Goal: Task Accomplishment & Management: Use online tool/utility

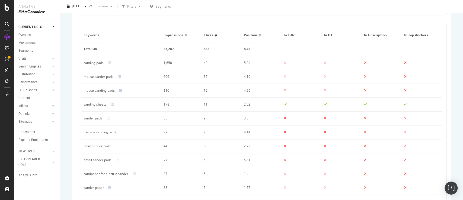
scroll to position [358, 0]
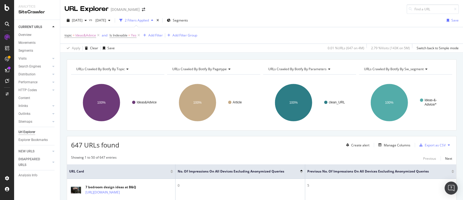
scroll to position [67, 0]
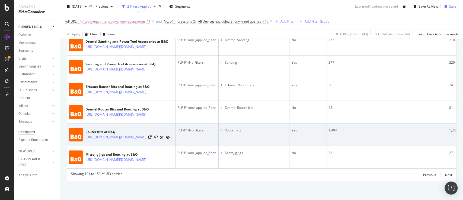
scroll to position [1773, 0]
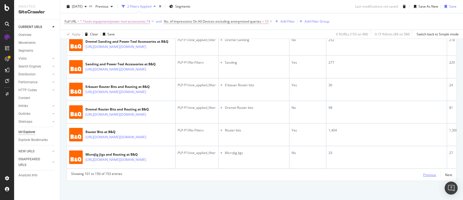
click at [425, 172] on div "Previous" at bounding box center [429, 174] width 13 height 5
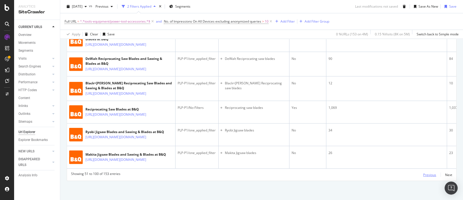
scroll to position [1629, 0]
click at [445, 172] on div "Next" at bounding box center [448, 174] width 7 height 5
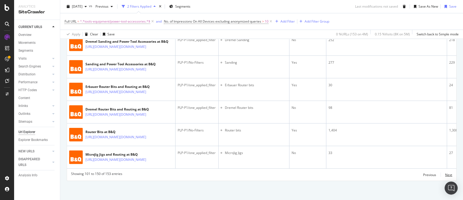
scroll to position [1376, 0]
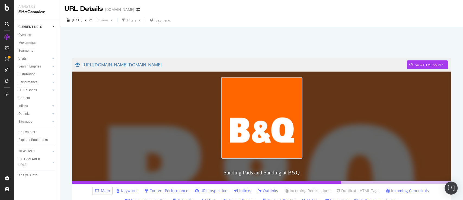
scroll to position [36, 0]
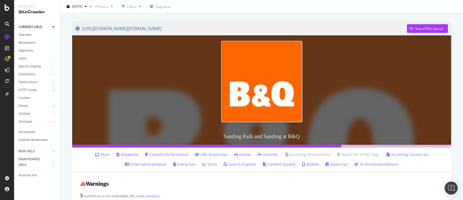
click at [129, 155] on link "Keywords" at bounding box center [128, 153] width 22 height 5
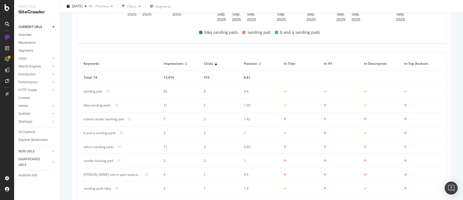
scroll to position [353, 0]
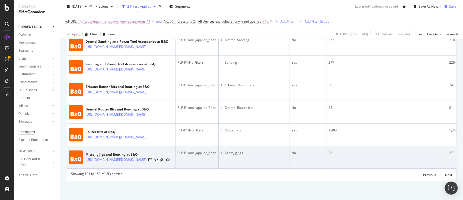
scroll to position [1773, 0]
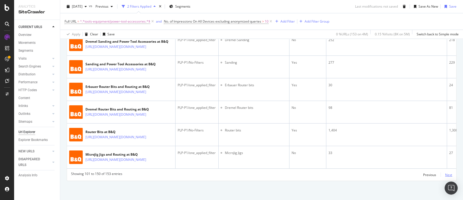
click at [445, 171] on div "Next" at bounding box center [448, 174] width 7 height 6
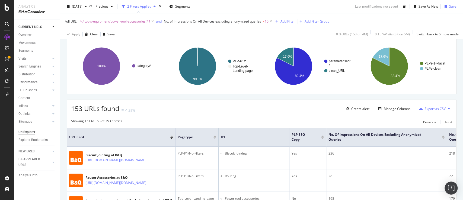
scroll to position [129, 0]
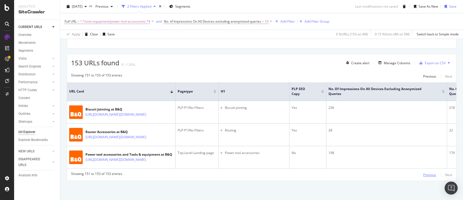
click at [427, 174] on div "Previous" at bounding box center [429, 174] width 13 height 5
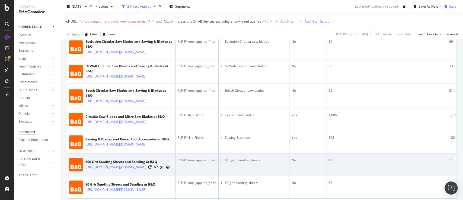
scroll to position [599, 0]
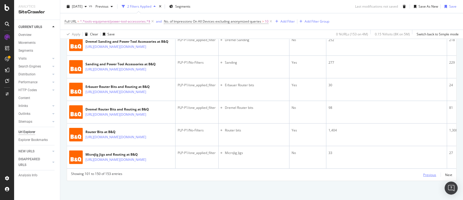
click at [428, 174] on div "Previous" at bounding box center [429, 174] width 13 height 5
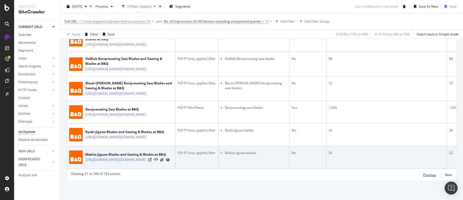
scroll to position [1629, 0]
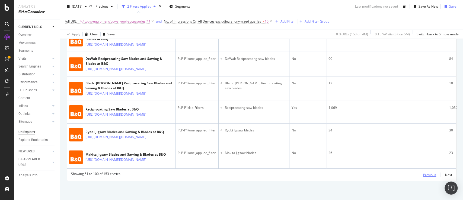
click at [423, 175] on div "Previous" at bounding box center [429, 174] width 13 height 5
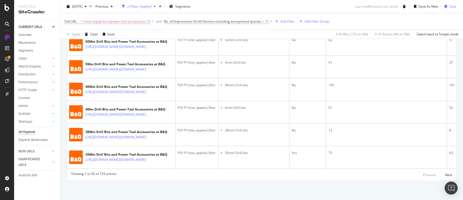
scroll to position [1615, 0]
click at [445, 176] on div "Next" at bounding box center [448, 174] width 7 height 5
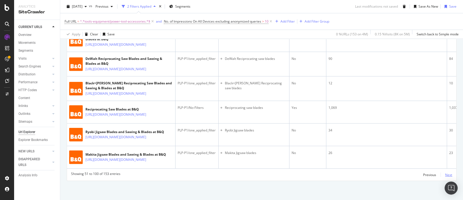
click at [445, 177] on div "Next" at bounding box center [448, 174] width 7 height 5
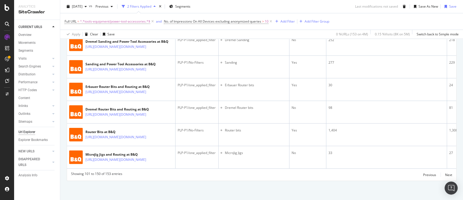
scroll to position [1728, 0]
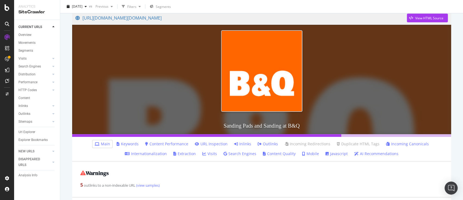
scroll to position [72, 0]
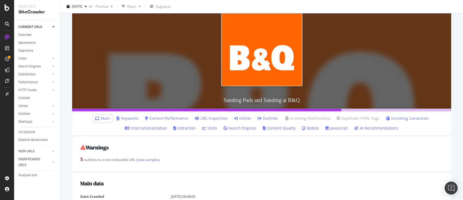
click at [128, 119] on link "Keywords" at bounding box center [128, 117] width 22 height 5
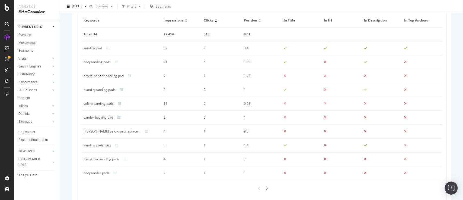
scroll to position [395, 0]
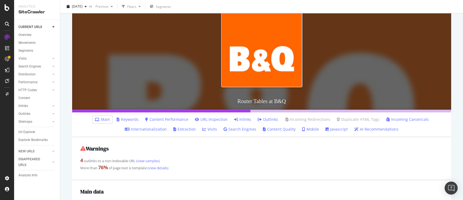
scroll to position [72, 0]
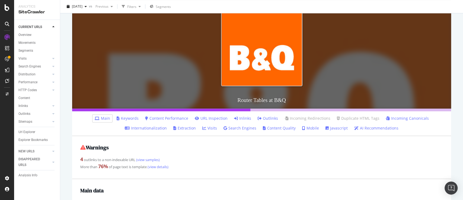
click at [123, 117] on link "Keywords" at bounding box center [128, 117] width 22 height 5
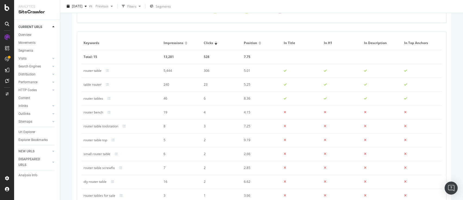
scroll to position [395, 0]
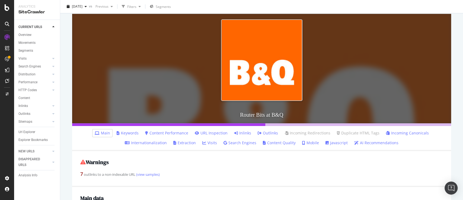
scroll to position [109, 0]
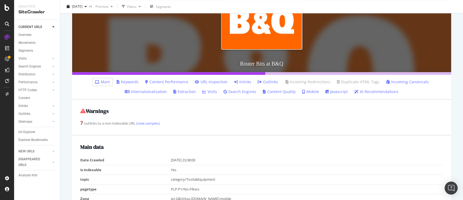
click at [125, 82] on link "Keywords" at bounding box center [128, 81] width 22 height 5
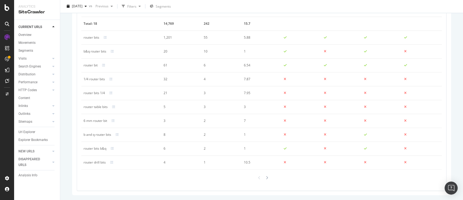
scroll to position [359, 0]
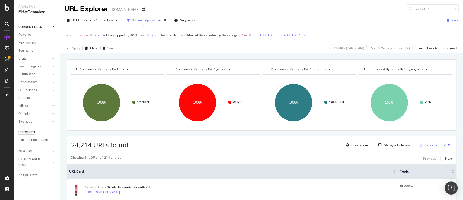
click at [250, 34] on icon at bounding box center [250, 35] width 5 height 5
click at [135, 34] on span "Sold & shipped by B&Q" at bounding box center [119, 35] width 35 height 5
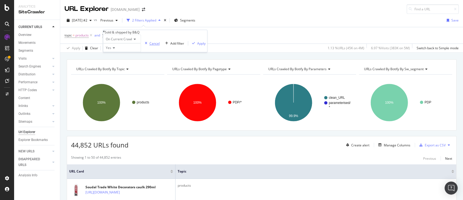
click at [150, 46] on div "Cancel" at bounding box center [155, 43] width 10 height 5
click at [148, 34] on icon at bounding box center [148, 35] width 5 height 5
click at [107, 35] on div "Add Filter" at bounding box center [108, 35] width 14 height 5
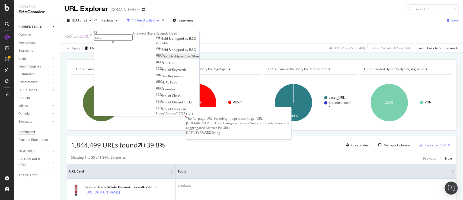
type input "sold"
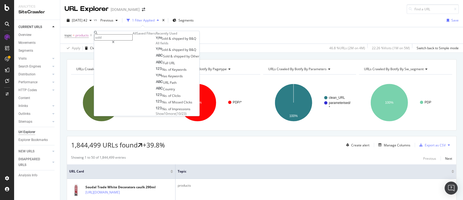
click at [174, 58] on span "shipped" at bounding box center [180, 56] width 13 height 5
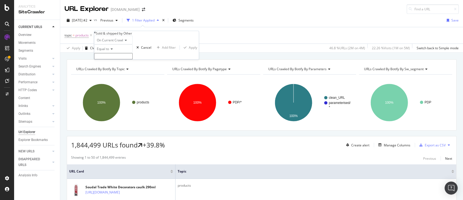
click at [116, 59] on input "text" at bounding box center [113, 56] width 39 height 6
click at [119, 59] on input "text" at bounding box center [113, 56] width 39 height 6
click at [109, 51] on span "Equal to" at bounding box center [103, 48] width 12 height 5
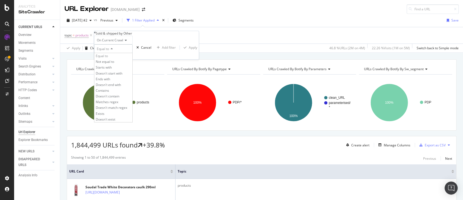
click at [109, 51] on span "Equal to" at bounding box center [103, 48] width 12 height 5
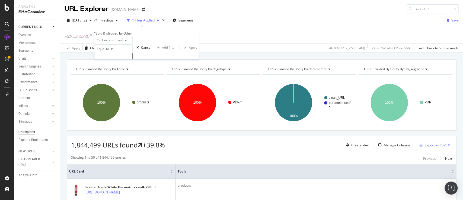
click at [120, 59] on input "text" at bounding box center [113, 56] width 39 height 6
click at [112, 50] on icon at bounding box center [111, 48] width 4 height 3
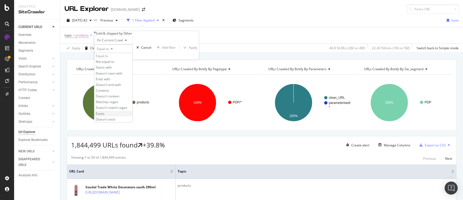
click at [116, 116] on div "Exists" at bounding box center [113, 113] width 38 height 6
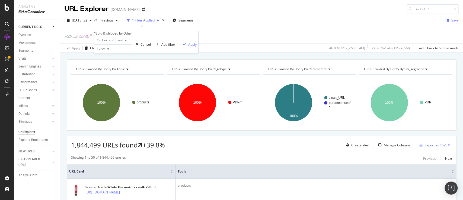
click at [188, 46] on div "Apply" at bounding box center [192, 44] width 8 height 5
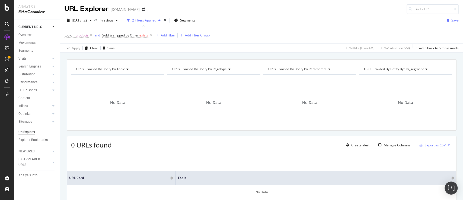
click at [119, 31] on span "Sold & shipped by Other exists" at bounding box center [127, 35] width 51 height 8
click at [121, 33] on span "Sold & shipped by Other" at bounding box center [120, 35] width 36 height 5
click at [150, 46] on div "Cancel" at bounding box center [155, 43] width 10 height 5
drag, startPoint x: 152, startPoint y: 34, endPoint x: 119, endPoint y: 36, distance: 33.1
click at [151, 34] on icon at bounding box center [151, 35] width 5 height 5
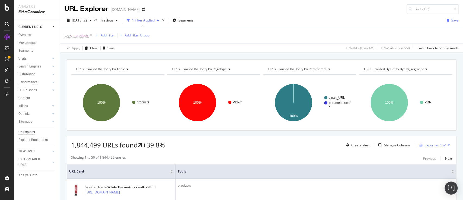
click at [111, 35] on div "Add Filter" at bounding box center [108, 35] width 14 height 5
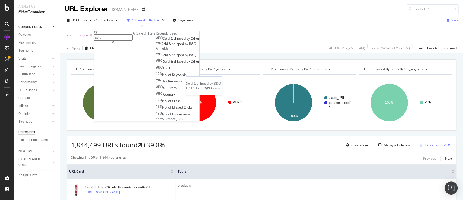
click at [185, 46] on span "by" at bounding box center [187, 43] width 4 height 5
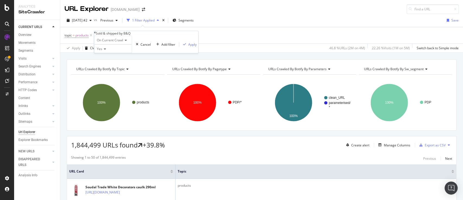
click at [221, 45] on div "Apply Clear Save 46.8 % URLs ( 2M on 4M ) 22.26 % Visits ( 1M on 5M ) Switch ba…" at bounding box center [261, 47] width 403 height 9
click at [104, 36] on div "Add Filter" at bounding box center [108, 35] width 14 height 5
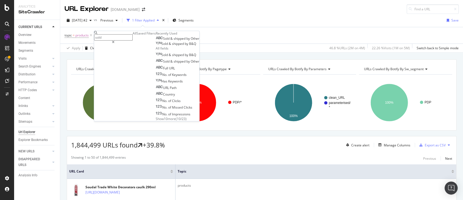
click at [185, 46] on span "by" at bounding box center [187, 43] width 4 height 5
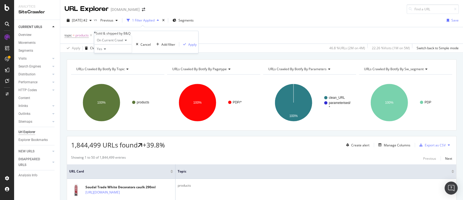
click at [105, 53] on div "Yes" at bounding box center [113, 48] width 38 height 9
click at [111, 64] on div "No" at bounding box center [112, 62] width 37 height 6
click at [188, 46] on div "Apply" at bounding box center [192, 44] width 8 height 5
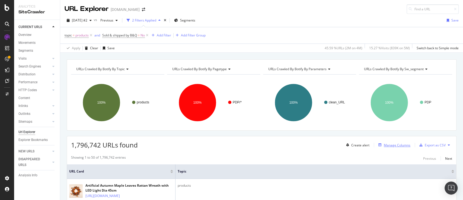
click at [385, 145] on div "Manage Columns" at bounding box center [397, 145] width 27 height 5
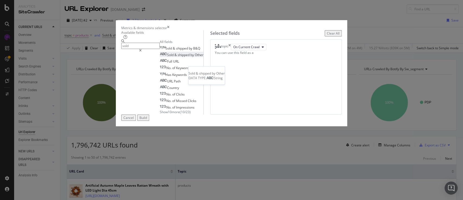
type input "sold"
click at [166, 57] on div "Sold & shipped by Other" at bounding box center [182, 54] width 44 height 5
click at [147, 120] on div "Build" at bounding box center [144, 117] width 8 height 5
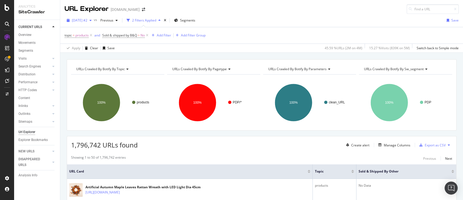
click at [87, 18] on span "2025 Sep. 15th #2" at bounding box center [79, 20] width 15 height 5
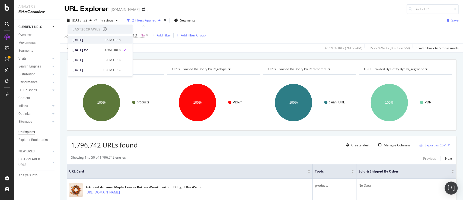
click at [107, 39] on div "3.9M URLs" at bounding box center [113, 39] width 16 height 5
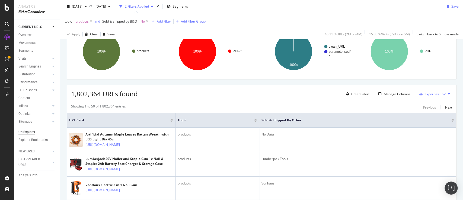
scroll to position [36, 0]
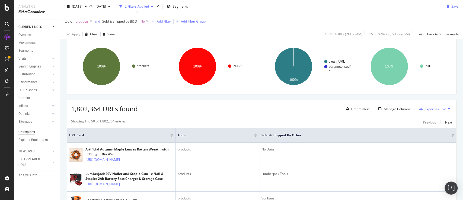
click at [163, 16] on div "topic = products and Sold & shipped by B&Q = No Add Filter Add Filter Group" at bounding box center [262, 21] width 394 height 16
click at [165, 19] on div "Add Filter" at bounding box center [164, 21] width 14 height 5
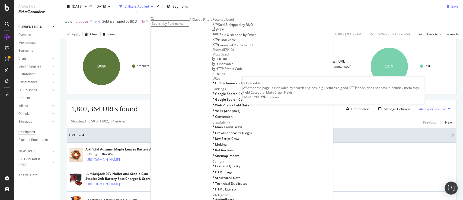
click at [218, 42] on span "Is Indexable" at bounding box center [227, 40] width 18 height 5
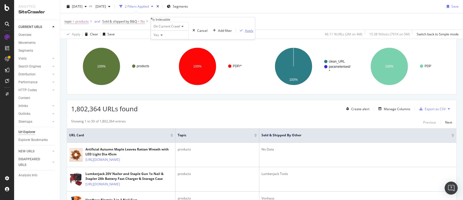
click at [245, 33] on div "Apply" at bounding box center [249, 30] width 8 height 5
click at [111, 9] on div "2025 Aug. 11th" at bounding box center [102, 6] width 19 height 8
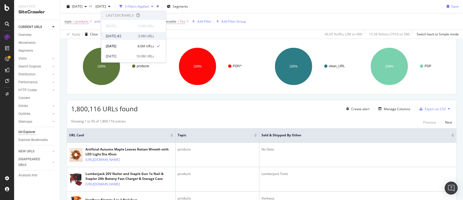
click at [143, 35] on div "3.9M URLs" at bounding box center [146, 36] width 16 height 5
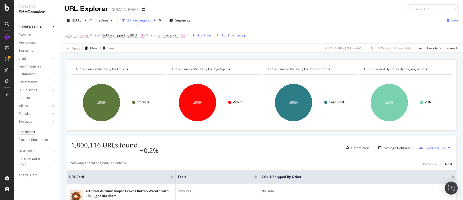
click at [201, 34] on div "Add Filter" at bounding box center [204, 35] width 14 height 5
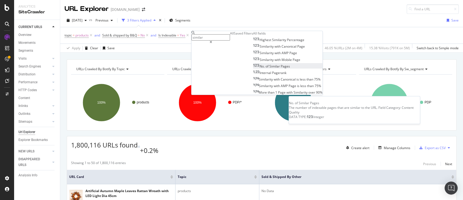
type input "similar"
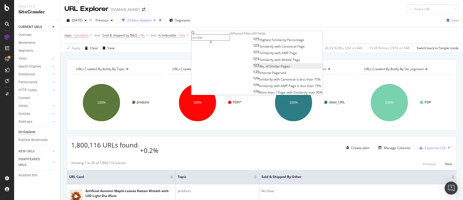
click at [281, 68] on span "Pages" at bounding box center [285, 66] width 9 height 5
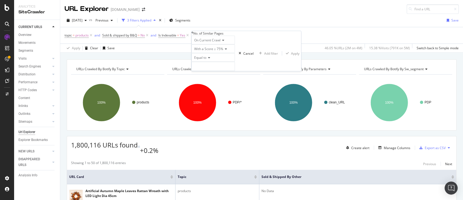
click at [223, 51] on span "With a Score ≥ 75%" at bounding box center [208, 48] width 29 height 5
click at [226, 50] on icon at bounding box center [225, 48] width 4 height 3
click at [235, 71] on input "number" at bounding box center [213, 66] width 43 height 9
click at [210, 59] on icon at bounding box center [209, 57] width 4 height 3
click at [193, 34] on icon at bounding box center [193, 32] width 2 height 3
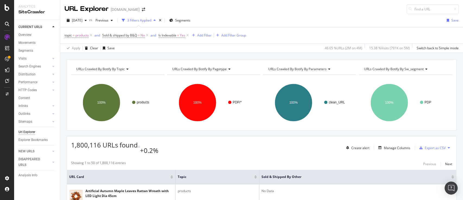
click at [299, 26] on div "2025 Sep. 26th vs Previous 3 Filters Applied Segments Save" at bounding box center [261, 21] width 403 height 11
click at [204, 34] on div "Add Filter" at bounding box center [204, 35] width 14 height 5
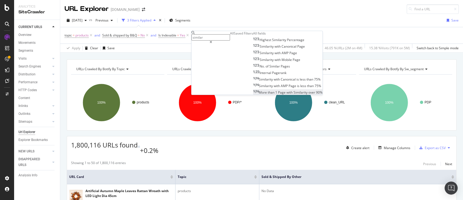
click at [294, 94] on span "Similarity" at bounding box center [301, 92] width 15 height 5
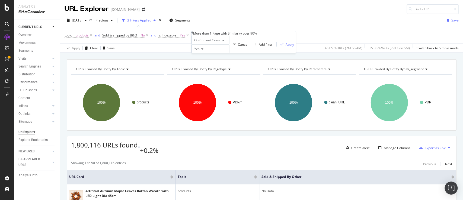
click at [193, 34] on icon at bounding box center [193, 32] width 2 height 3
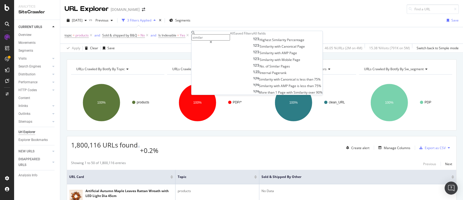
click at [212, 40] on icon at bounding box center [211, 41] width 2 height 3
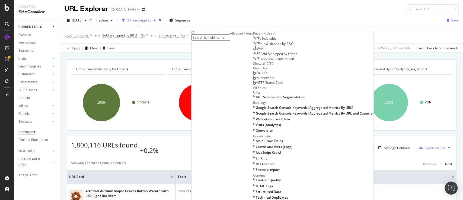
click at [301, 37] on div "topic = products and Sold & shipped by B&Q = No and Is Indexable = Yes Add Filt…" at bounding box center [262, 35] width 394 height 16
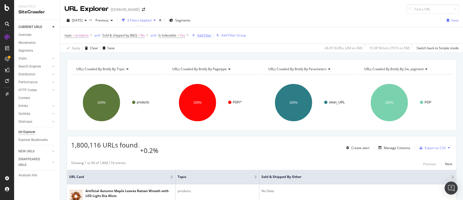
click at [207, 36] on div "Add Filter" at bounding box center [204, 35] width 14 height 5
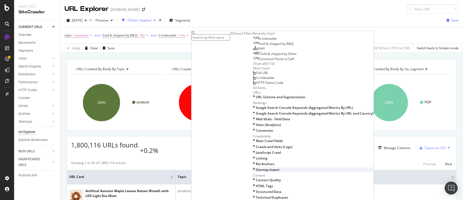
scroll to position [204, 0]
click at [253, 177] on icon at bounding box center [254, 179] width 2 height 5
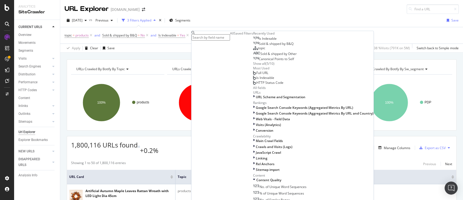
click at [230, 37] on input "text" at bounding box center [211, 37] width 39 height 6
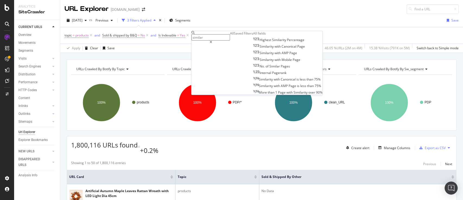
scroll to position [0, 0]
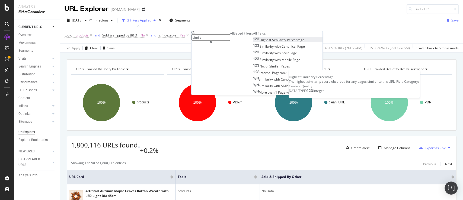
type input "similar"
click at [272, 42] on span "Similarity" at bounding box center [279, 39] width 15 height 5
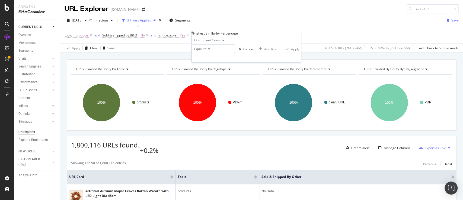
click at [208, 50] on icon at bounding box center [209, 48] width 4 height 3
click at [222, 53] on div "Equal to" at bounding box center [213, 48] width 43 height 9
click at [243, 51] on div "Cancel" at bounding box center [248, 48] width 10 height 5
click at [203, 33] on div "Add Filter" at bounding box center [204, 35] width 14 height 5
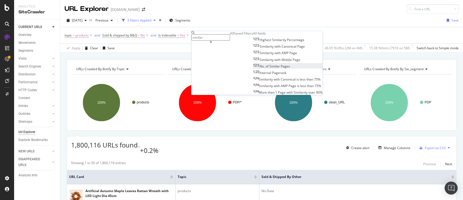
click at [281, 68] on span "Pages" at bounding box center [285, 66] width 9 height 5
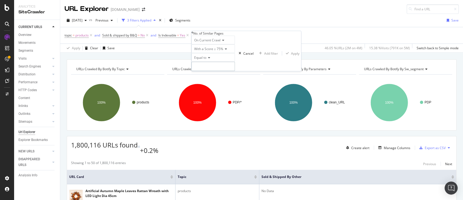
click at [216, 71] on input "number" at bounding box center [213, 66] width 43 height 9
click at [208, 62] on div "Equal to" at bounding box center [213, 57] width 43 height 9
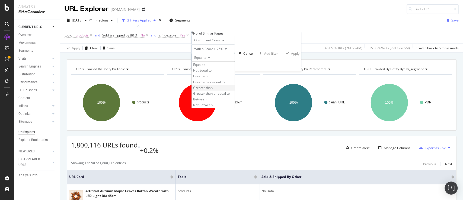
click at [212, 90] on span "Greater than" at bounding box center [203, 87] width 20 height 5
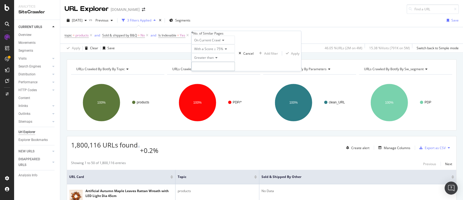
click at [224, 71] on input "number" at bounding box center [213, 66] width 43 height 9
type input "1"
click at [291, 55] on div "Apply" at bounding box center [295, 53] width 8 height 5
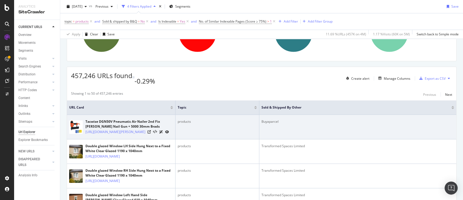
scroll to position [72, 0]
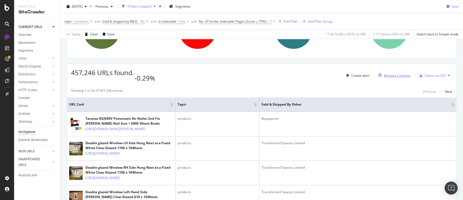
click at [390, 73] on div "Manage Columns" at bounding box center [397, 75] width 27 height 5
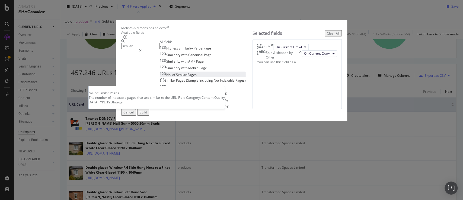
type input "similar"
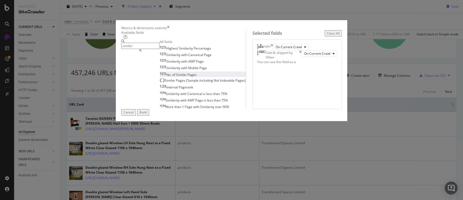
click at [176, 77] on span "Similar" at bounding box center [181, 74] width 11 height 5
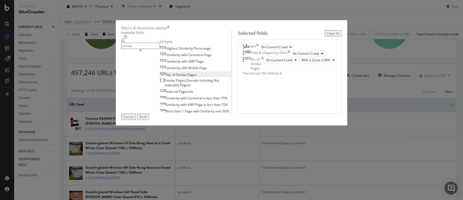
click at [259, 50] on icon "times" at bounding box center [258, 47] width 2 height 7
click at [147, 119] on div "Build" at bounding box center [144, 116] width 8 height 5
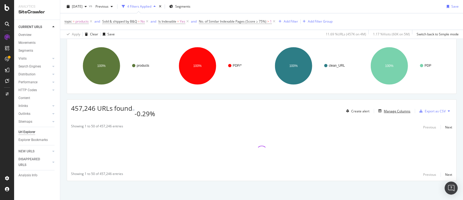
scroll to position [36, 0]
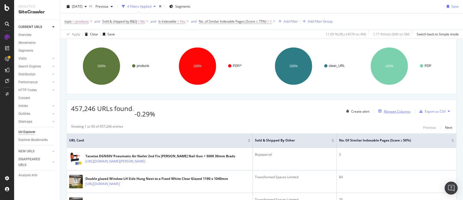
click at [399, 110] on div "Manage Columns" at bounding box center [397, 111] width 27 height 5
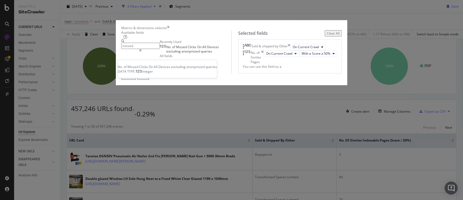
type input "missed"
click at [207, 49] on span "Devices" at bounding box center [213, 47] width 12 height 5
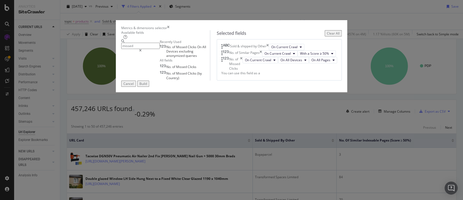
click at [147, 86] on div "Build" at bounding box center [144, 83] width 8 height 5
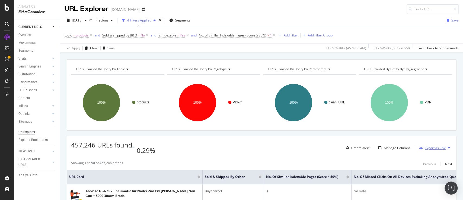
click at [433, 145] on div "Export as CSV" at bounding box center [435, 147] width 21 height 5
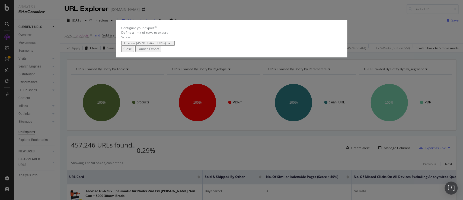
click at [159, 51] on div "Launch Export" at bounding box center [148, 48] width 21 height 5
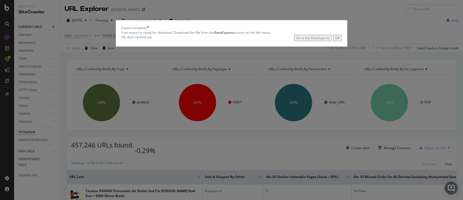
click at [333, 41] on button "OK" at bounding box center [337, 38] width 9 height 6
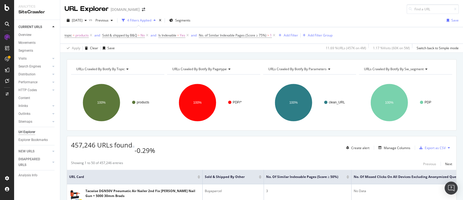
drag, startPoint x: 274, startPoint y: 36, endPoint x: 242, endPoint y: 197, distance: 164.6
click at [274, 36] on icon at bounding box center [274, 35] width 5 height 5
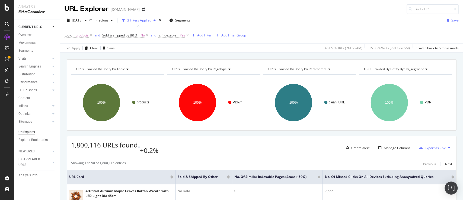
click at [201, 35] on div "Add Filter" at bounding box center [204, 35] width 14 height 5
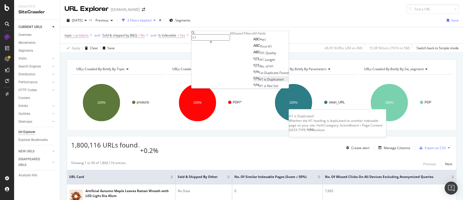
type input "h1"
click at [267, 81] on span "Duplicated" at bounding box center [275, 79] width 16 height 5
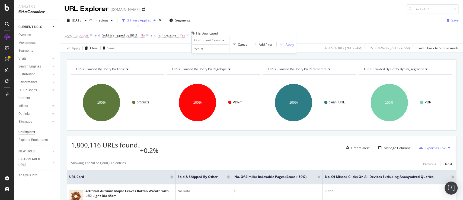
drag, startPoint x: 246, startPoint y: 68, endPoint x: 261, endPoint y: 58, distance: 18.8
click at [279, 46] on div "button" at bounding box center [282, 44] width 7 height 3
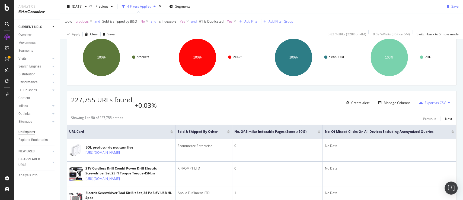
scroll to position [55, 0]
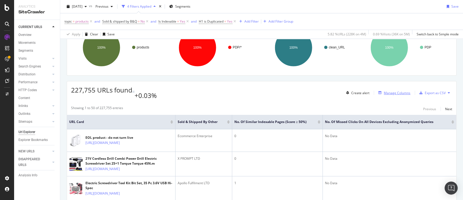
click at [401, 91] on div "Manage Columns" at bounding box center [397, 92] width 27 height 5
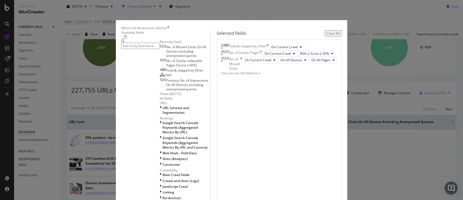
click at [262, 57] on icon "times" at bounding box center [261, 53] width 2 height 7
click at [160, 49] on input "modal" at bounding box center [140, 46] width 39 height 6
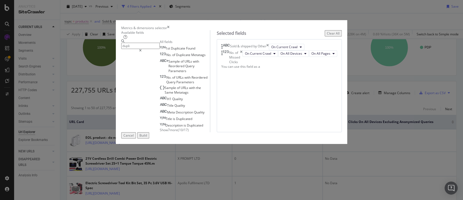
type input "dupli"
click at [160, 132] on span "Show 7 more" at bounding box center [169, 129] width 18 height 5
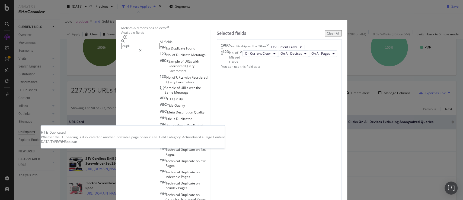
scroll to position [17, 0]
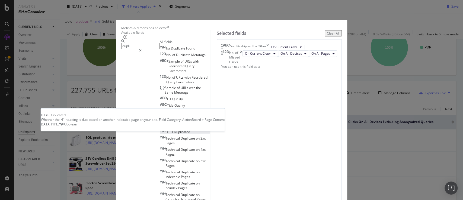
click at [174, 129] on span "Duplicated" at bounding box center [182, 131] width 16 height 5
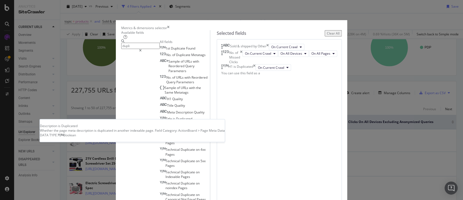
scroll to position [0, 0]
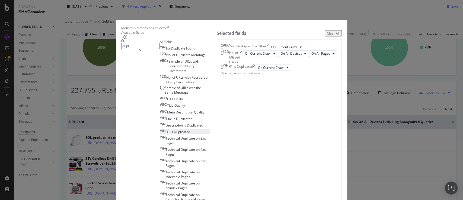
click at [154, 49] on input "dupli" at bounding box center [140, 46] width 39 height 6
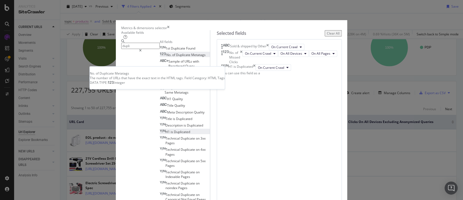
click at [163, 57] on div "No. of Duplicate Metatags" at bounding box center [183, 54] width 46 height 5
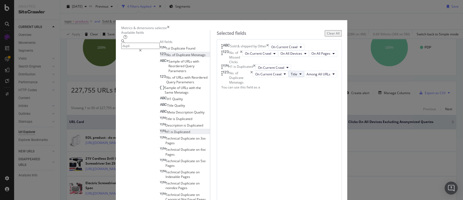
click at [300, 75] on icon "modal" at bounding box center [301, 73] width 2 height 3
click at [292, 161] on span "H1" at bounding box center [294, 161] width 17 height 5
click at [147, 199] on div "Build" at bounding box center [144, 204] width 8 height 5
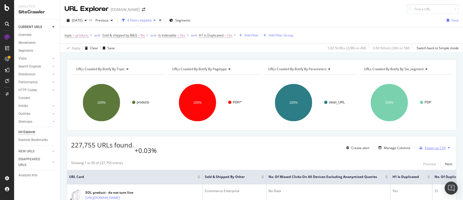
click at [430, 145] on div "Export as CSV" at bounding box center [435, 147] width 21 height 5
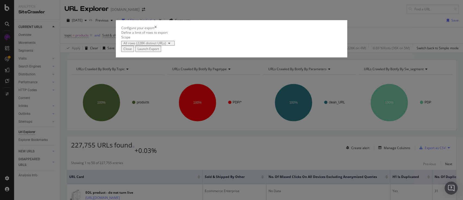
click at [159, 51] on div "Launch Export" at bounding box center [148, 48] width 21 height 5
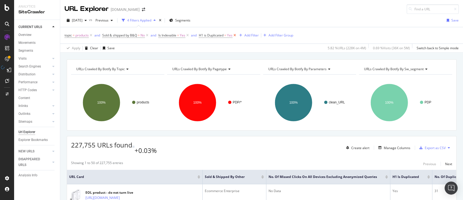
click at [235, 34] on icon at bounding box center [235, 35] width 5 height 5
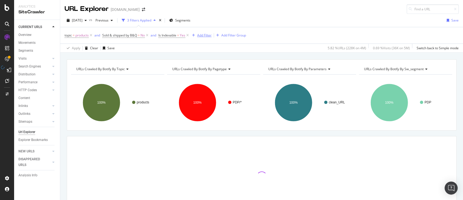
click at [211, 35] on div "Add Filter" at bounding box center [204, 35] width 14 height 5
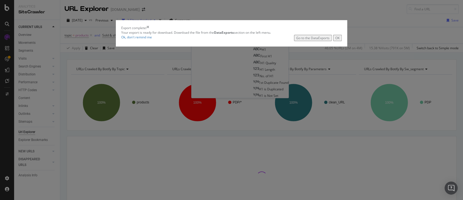
click at [333, 41] on button "OK" at bounding box center [337, 38] width 9 height 6
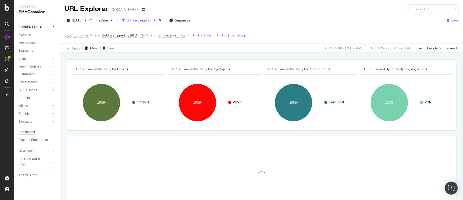
click at [204, 34] on div "Add Filter" at bounding box center [204, 35] width 14 height 5
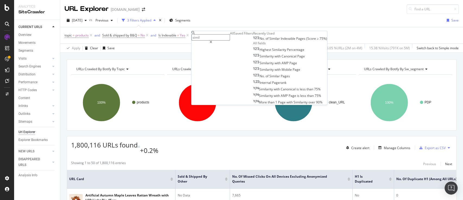
type input "simil"
click at [253, 41] on div "No. of Similar Indexable Pages (Score ≥ 75%)" at bounding box center [290, 38] width 74 height 4
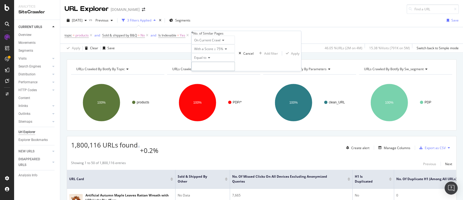
click at [224, 71] on input "number" at bounding box center [213, 66] width 43 height 9
click at [210, 59] on icon at bounding box center [209, 57] width 4 height 3
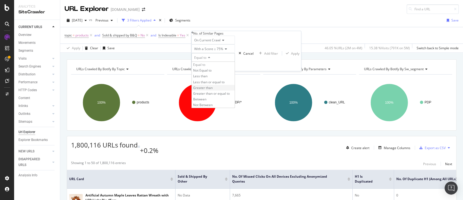
click at [213, 90] on span "Greater than" at bounding box center [203, 87] width 20 height 5
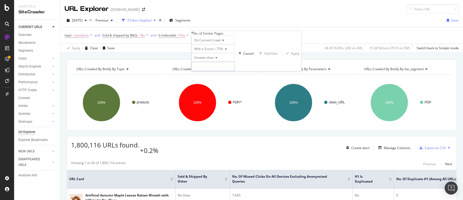
click at [219, 71] on input "number" at bounding box center [213, 66] width 43 height 9
type input "1"
click at [284, 55] on div "button" at bounding box center [287, 53] width 7 height 3
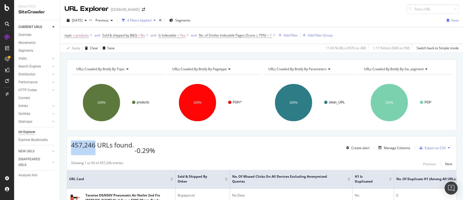
drag, startPoint x: 84, startPoint y: 144, endPoint x: 72, endPoint y: 144, distance: 11.7
click at [72, 144] on span "457,246 URLs found" at bounding box center [101, 144] width 61 height 9
click at [275, 34] on icon at bounding box center [274, 35] width 5 height 5
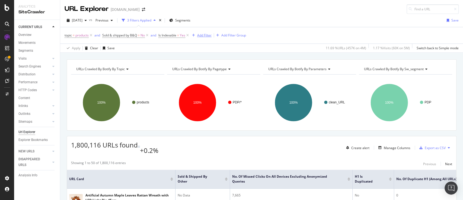
click at [209, 34] on div "Add Filter" at bounding box center [204, 35] width 14 height 5
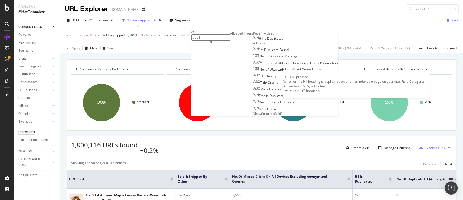
type input "dupli"
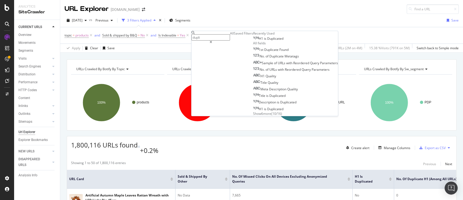
click at [267, 41] on span "Duplicated" at bounding box center [275, 38] width 16 height 5
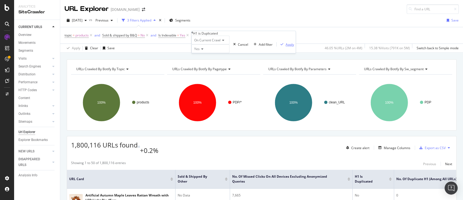
click at [286, 46] on div "Apply" at bounding box center [290, 44] width 8 height 5
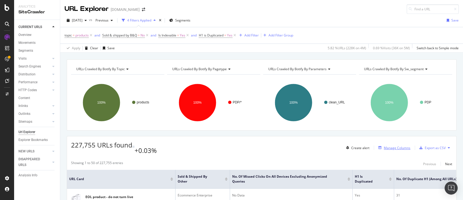
click at [398, 147] on div "Manage Columns" at bounding box center [397, 147] width 27 height 5
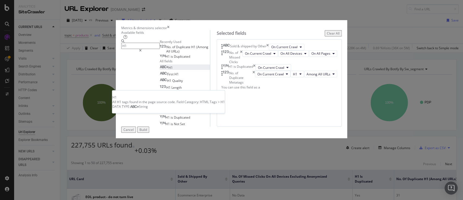
type input "H1"
click at [169, 70] on span "H1" at bounding box center [171, 67] width 4 height 5
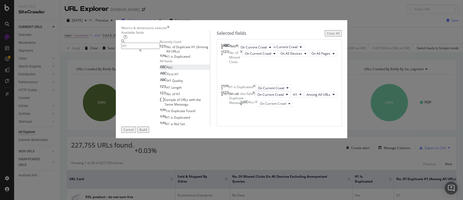
drag, startPoint x: 263, startPoint y: 143, endPoint x: 261, endPoint y: 103, distance: 40.0
click at [261, 103] on body "Analytics SiteCrawler CURRENT URLS Overview Movements Segments Visits Analysis …" at bounding box center [231, 100] width 463 height 200
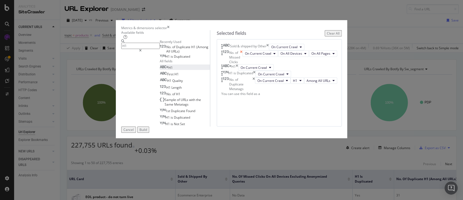
click at [243, 64] on icon "times" at bounding box center [241, 57] width 2 height 14
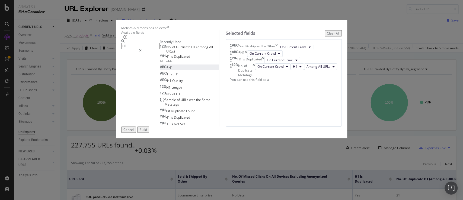
click at [147, 132] on div "Build" at bounding box center [144, 129] width 8 height 5
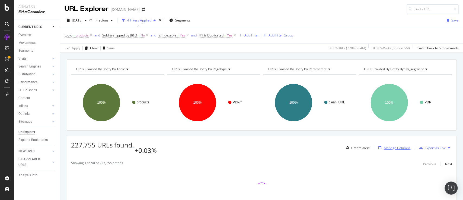
click at [393, 145] on div "Manage Columns" at bounding box center [397, 147] width 27 height 5
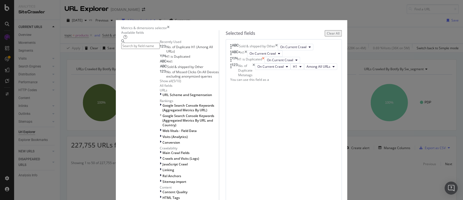
click at [265, 63] on icon "times" at bounding box center [263, 60] width 2 height 7
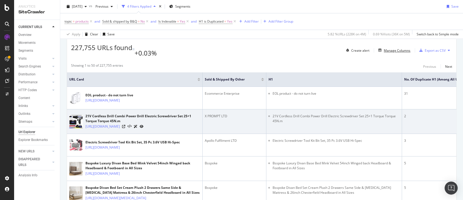
scroll to position [109, 0]
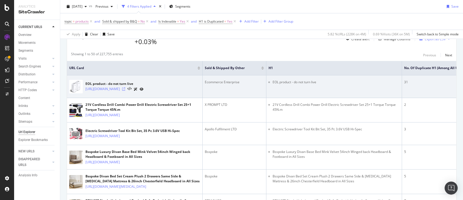
click at [125, 87] on icon at bounding box center [123, 88] width 3 height 3
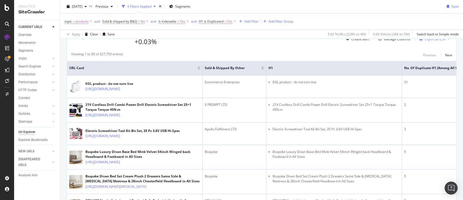
scroll to position [0, 0]
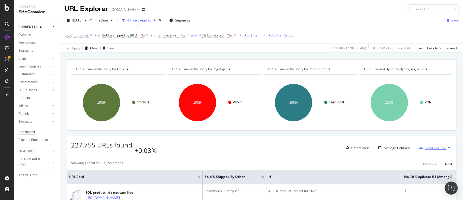
click at [434, 146] on div "Export as CSV" at bounding box center [435, 147] width 21 height 5
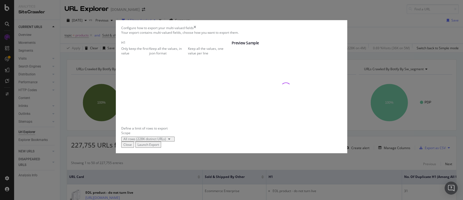
click at [178, 55] on div "Keep all the values, in json format" at bounding box center [168, 50] width 39 height 9
click at [159, 147] on div "Launch Export" at bounding box center [148, 144] width 21 height 5
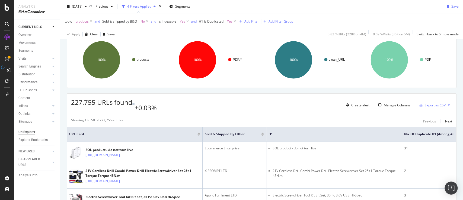
scroll to position [36, 0]
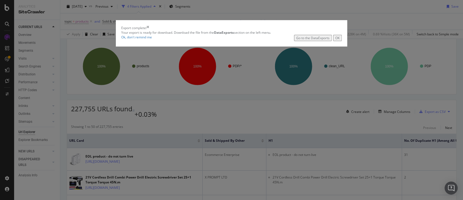
click at [336, 40] on div "OK" at bounding box center [338, 38] width 4 height 5
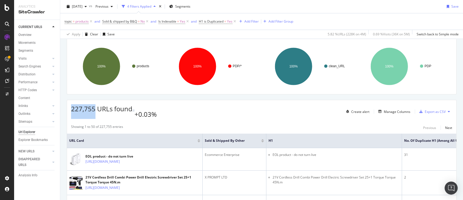
drag, startPoint x: 94, startPoint y: 107, endPoint x: 69, endPoint y: 107, distance: 25.8
click at [69, 107] on div "227,755 URLs found +0.03% Create alert Manage Columns Export as CSV" at bounding box center [262, 109] width 390 height 19
copy span "227,755"
click at [235, 22] on icon at bounding box center [235, 21] width 5 height 5
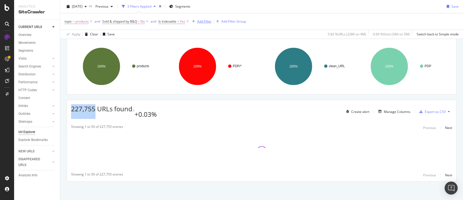
click at [207, 20] on div "Add Filter" at bounding box center [204, 21] width 14 height 5
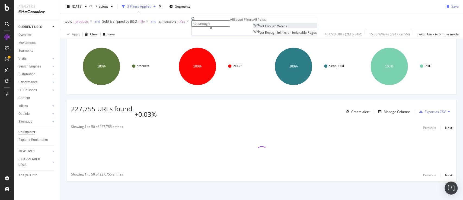
type input "not enough"
click at [277, 28] on span "Words" at bounding box center [282, 26] width 10 height 5
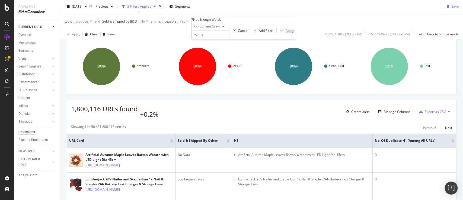
click at [286, 33] on div "Apply" at bounding box center [290, 30] width 8 height 5
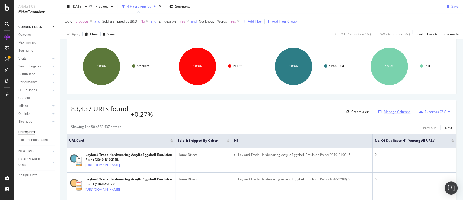
click at [387, 109] on div "Manage Columns" at bounding box center [397, 111] width 27 height 5
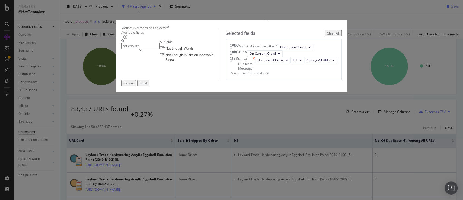
type input "not enough"
click at [255, 71] on icon "times" at bounding box center [254, 64] width 2 height 14
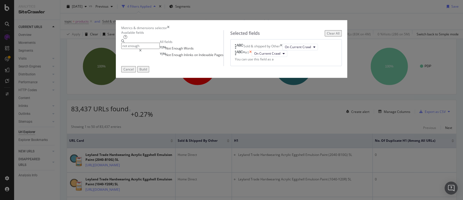
click at [252, 57] on icon "times" at bounding box center [250, 53] width 2 height 7
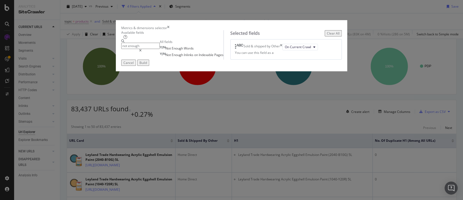
click at [147, 65] on div "Build" at bounding box center [144, 62] width 8 height 5
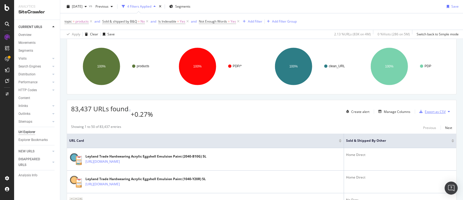
click at [433, 110] on div "Export as CSV" at bounding box center [431, 111] width 29 height 8
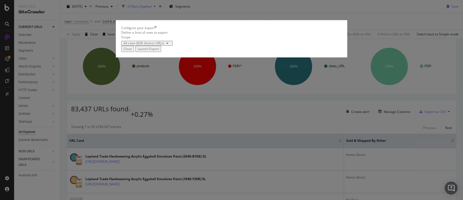
click at [159, 51] on div "Launch Export" at bounding box center [148, 48] width 21 height 5
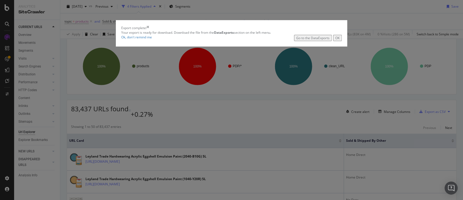
click at [336, 40] on div "OK" at bounding box center [338, 38] width 4 height 5
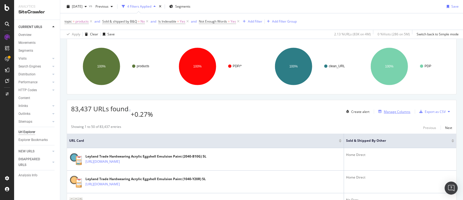
click at [398, 109] on div "Manage Columns" at bounding box center [397, 111] width 27 height 5
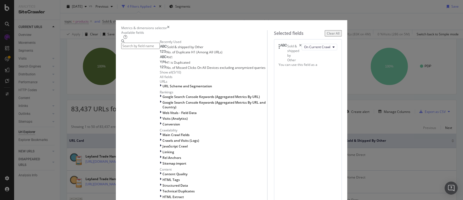
scroll to position [43, 0]
click at [160, 88] on icon "modal" at bounding box center [161, 86] width 2 height 5
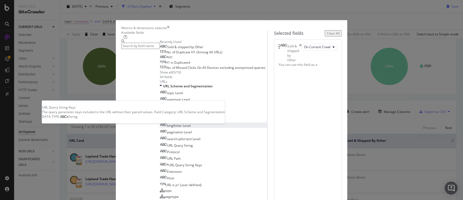
scroll to position [109, 0]
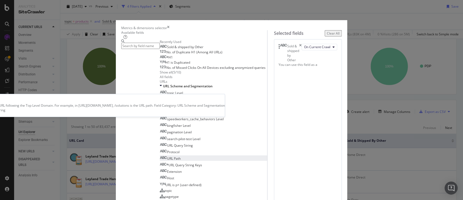
click at [160, 156] on div "URL Path" at bounding box center [170, 158] width 21 height 5
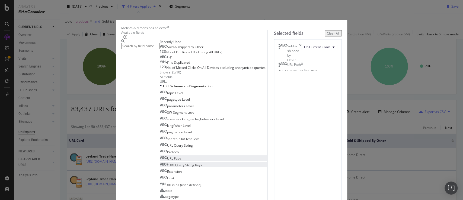
click at [169, 162] on span "URL Query String Keys" at bounding box center [186, 164] width 34 height 5
click at [167, 143] on span "URL Query String" at bounding box center [180, 145] width 26 height 5
click at [325, 73] on icon "times" at bounding box center [323, 70] width 2 height 5
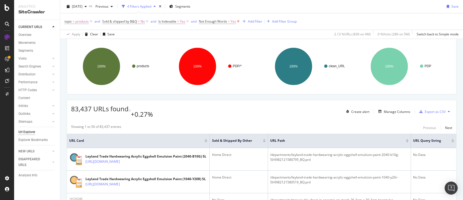
click at [240, 21] on icon at bounding box center [238, 21] width 5 height 5
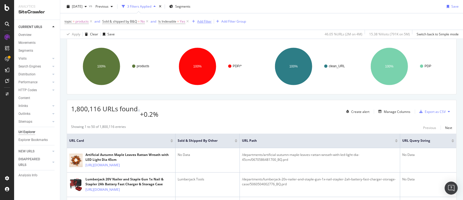
click at [204, 22] on div "Add Filter" at bounding box center [204, 21] width 14 height 5
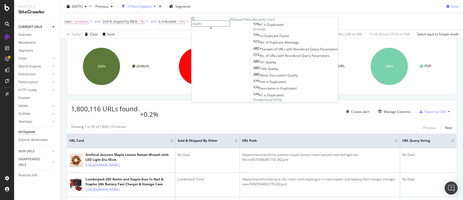
type input "duplic"
click at [267, 27] on span "Duplicated" at bounding box center [275, 24] width 16 height 5
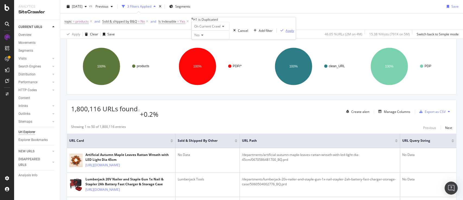
click at [286, 33] on div "Apply" at bounding box center [290, 30] width 8 height 5
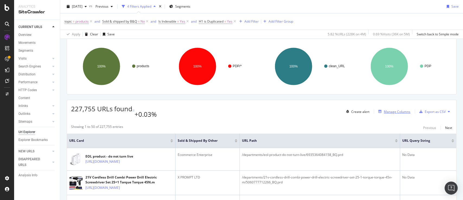
click at [393, 109] on div "Manage Columns" at bounding box center [397, 111] width 27 height 5
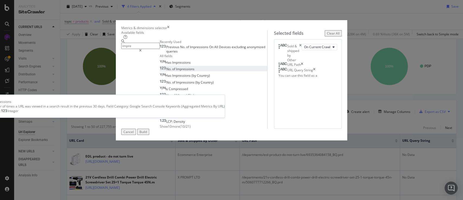
click at [176, 71] on span "Impressions" at bounding box center [185, 69] width 18 height 5
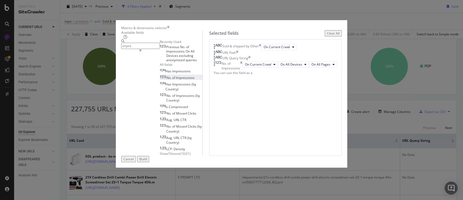
click at [159, 48] on input "impre" at bounding box center [140, 46] width 39 height 6
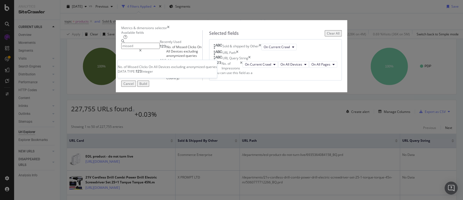
type input "missed"
click at [188, 49] on span "Clicks" at bounding box center [193, 47] width 10 height 5
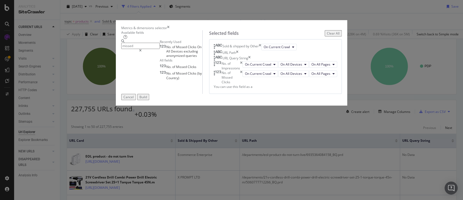
click at [147, 99] on div "Build" at bounding box center [144, 96] width 8 height 5
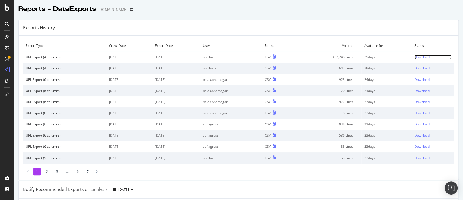
click at [420, 57] on div "Download" at bounding box center [422, 57] width 15 height 5
click at [418, 57] on div "Download" at bounding box center [422, 57] width 15 height 5
click at [419, 55] on div "Download" at bounding box center [422, 57] width 15 height 5
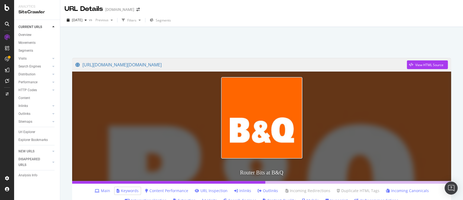
scroll to position [359, 0]
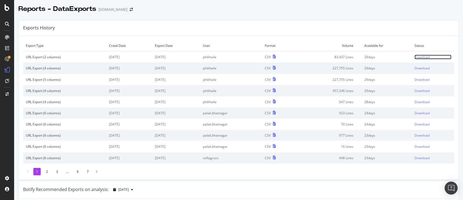
click at [418, 58] on div "Download" at bounding box center [422, 57] width 15 height 5
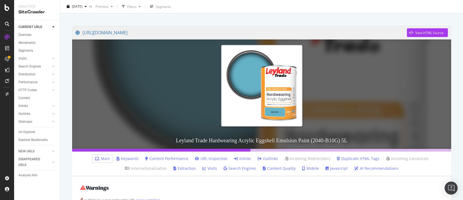
scroll to position [109, 0]
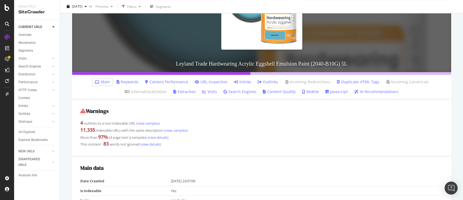
click at [180, 81] on link "Content Performance" at bounding box center [166, 81] width 43 height 5
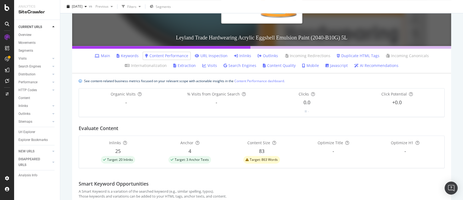
scroll to position [119, 0]
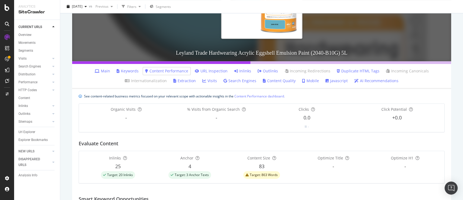
click at [279, 80] on link "Content Quality" at bounding box center [279, 80] width 33 height 5
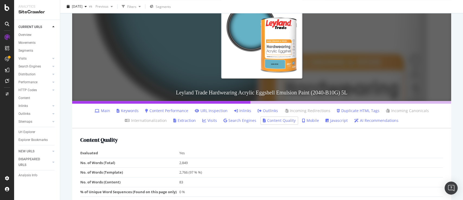
scroll to position [99, 0]
